Goal: Find specific page/section: Find specific page/section

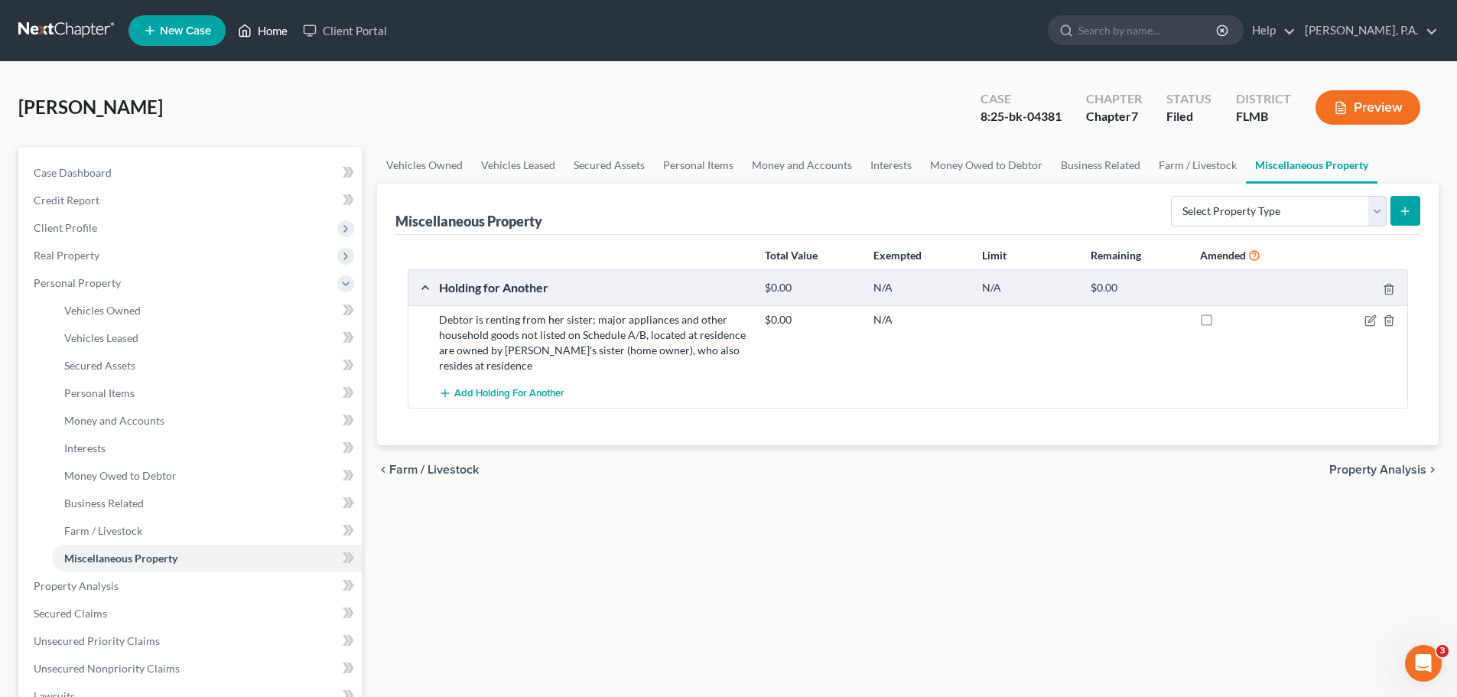
click at [267, 36] on link "Home" at bounding box center [262, 31] width 65 height 28
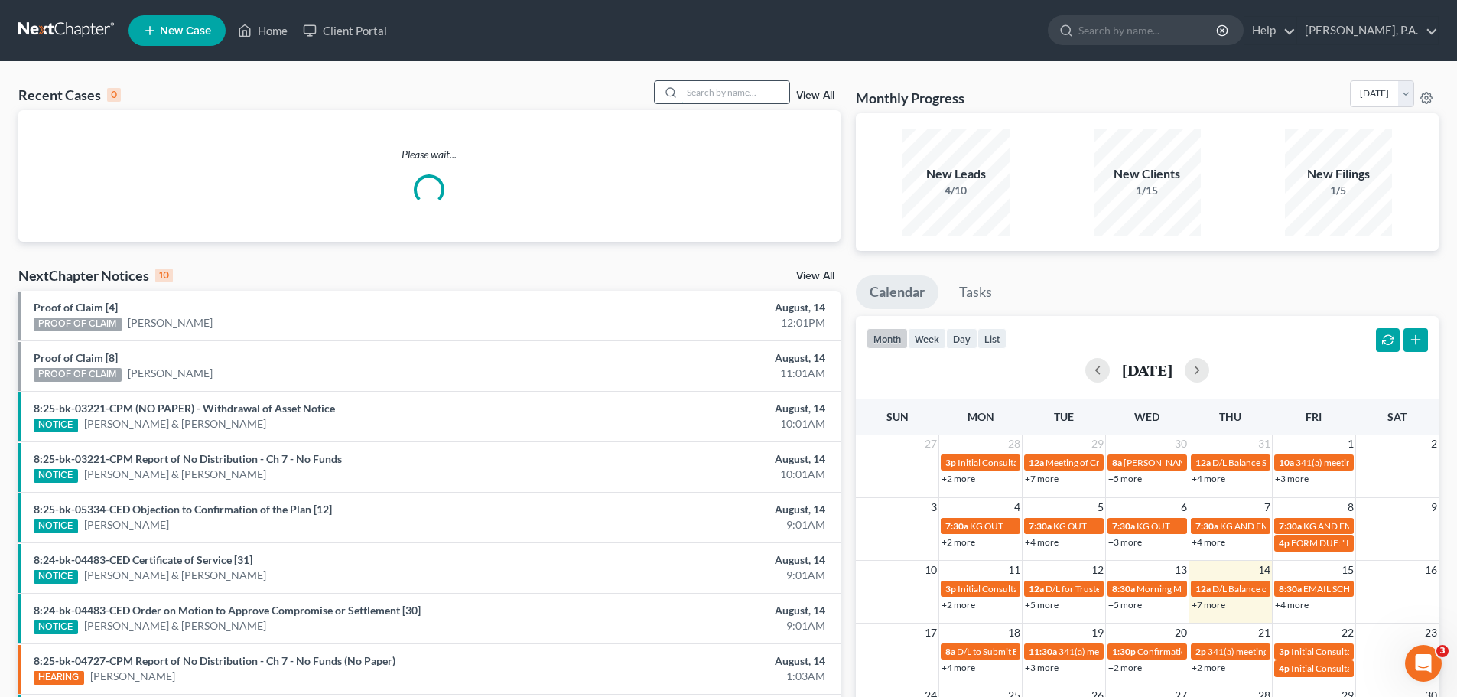
click at [763, 90] on input "search" at bounding box center [735, 92] width 107 height 22
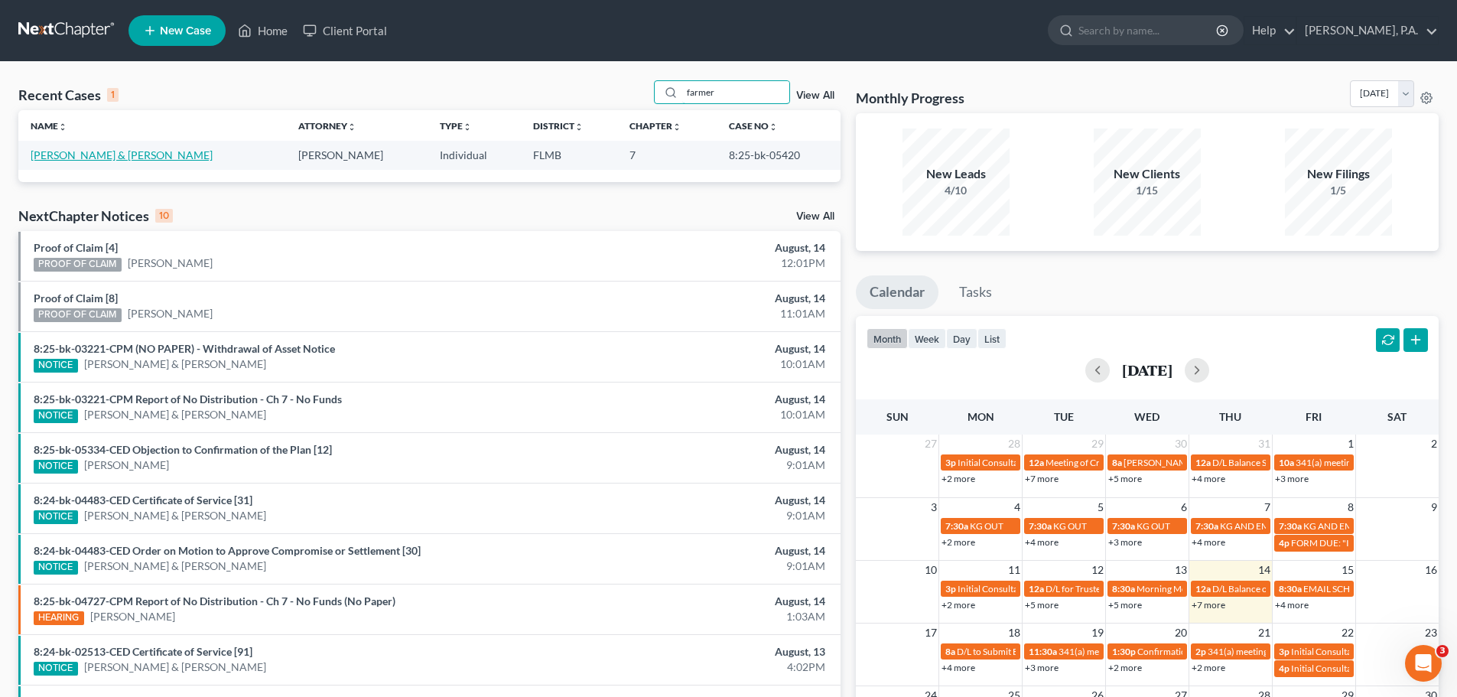
type input "farmer"
click at [76, 155] on link "[PERSON_NAME] & [PERSON_NAME]" at bounding box center [122, 154] width 182 height 13
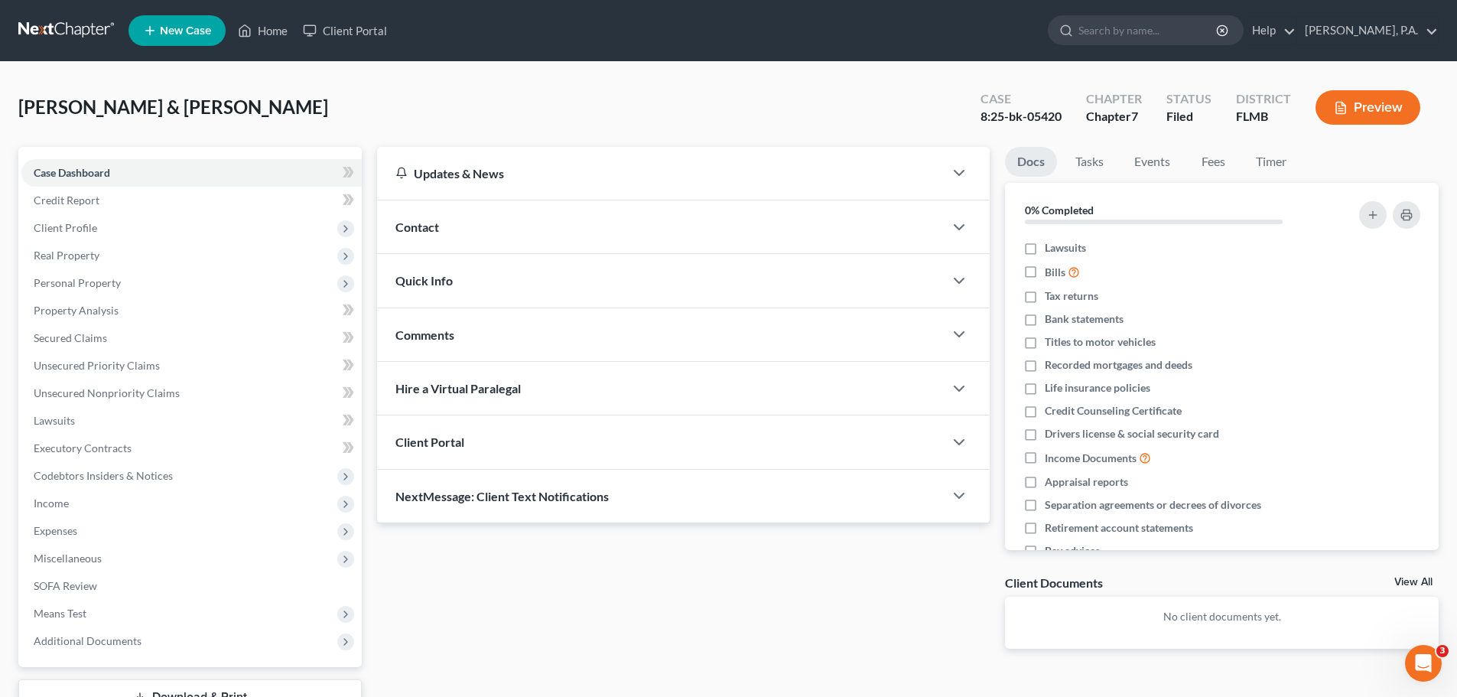
click at [747, 113] on div "[PERSON_NAME] & [PERSON_NAME] Upgraded Case 8:25-bk-05420 Chapter Chapter 7 Sta…" at bounding box center [728, 113] width 1420 height 67
click at [171, 293] on span "Personal Property" at bounding box center [191, 283] width 340 height 28
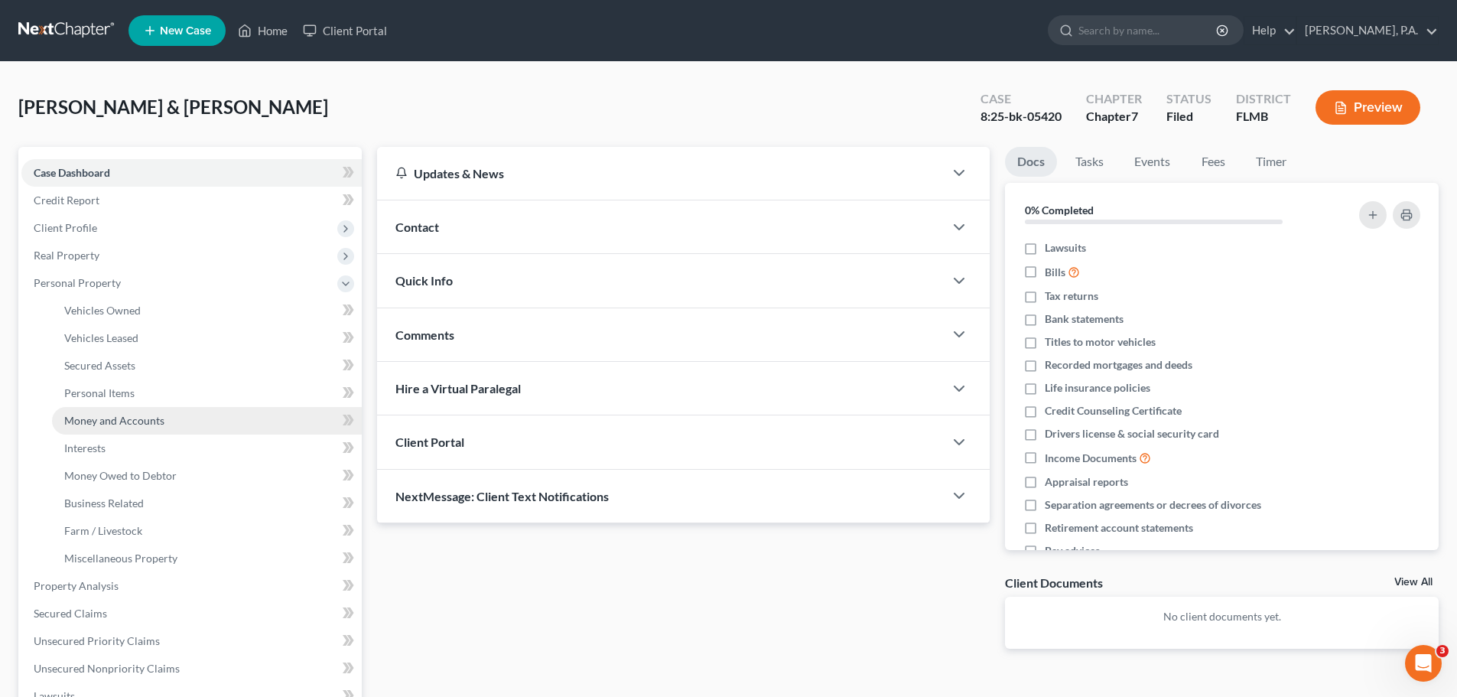
click at [141, 420] on span "Money and Accounts" at bounding box center [114, 420] width 100 height 13
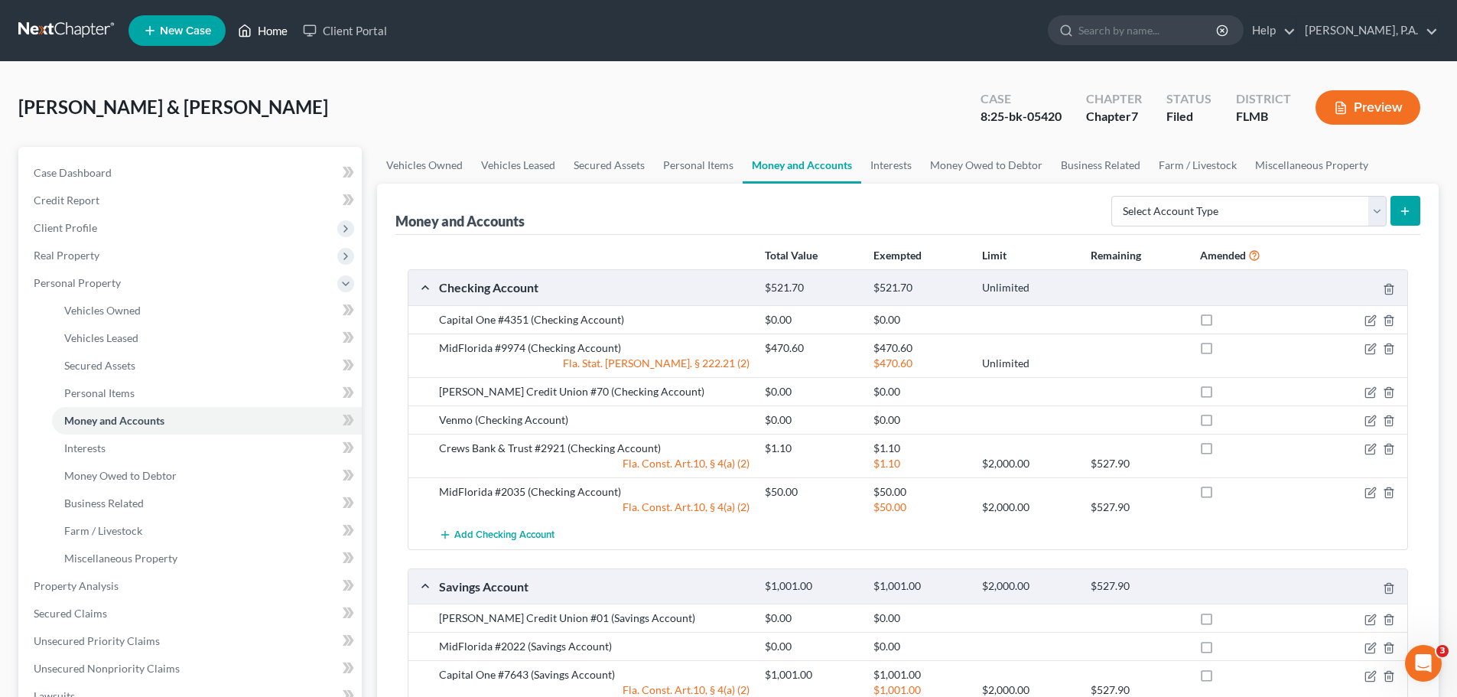
click at [252, 33] on icon at bounding box center [245, 30] width 14 height 18
